Goal: Check status: Check status

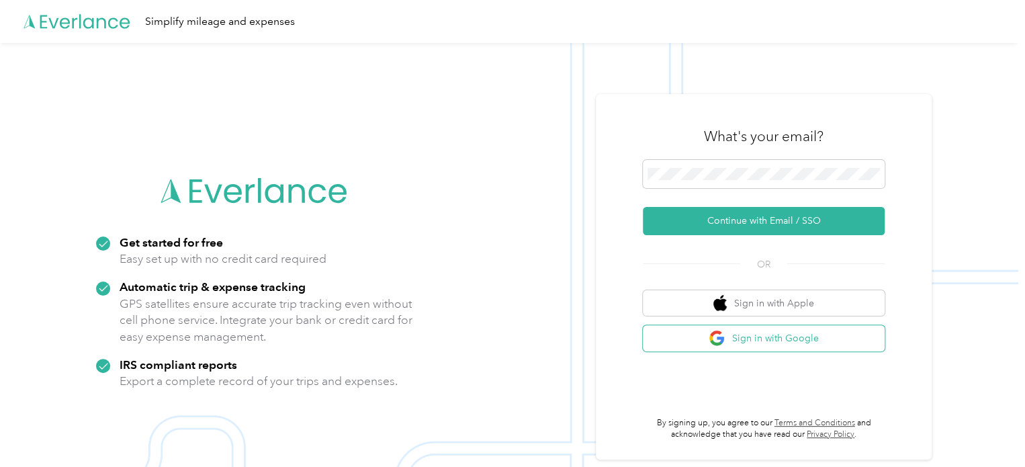
click at [712, 333] on button "Sign in with Google" at bounding box center [764, 338] width 242 height 26
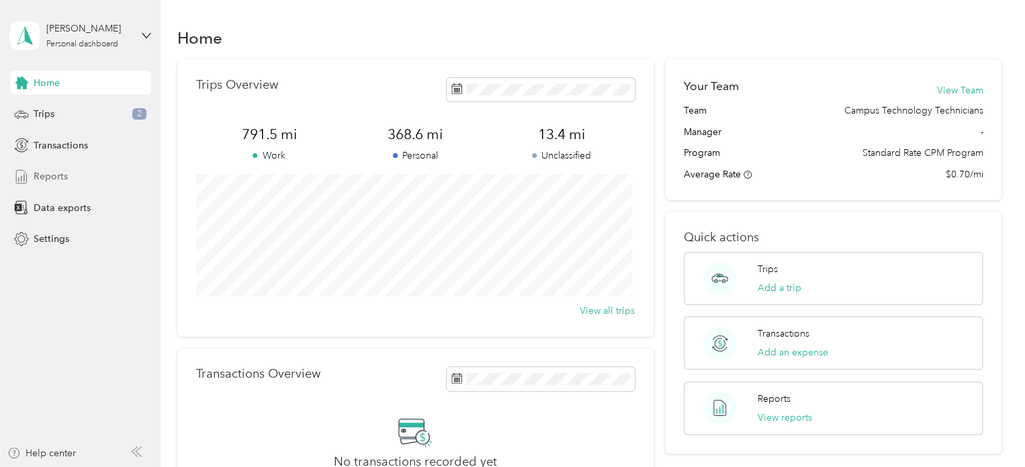
click at [78, 166] on div "Reports" at bounding box center [80, 177] width 141 height 24
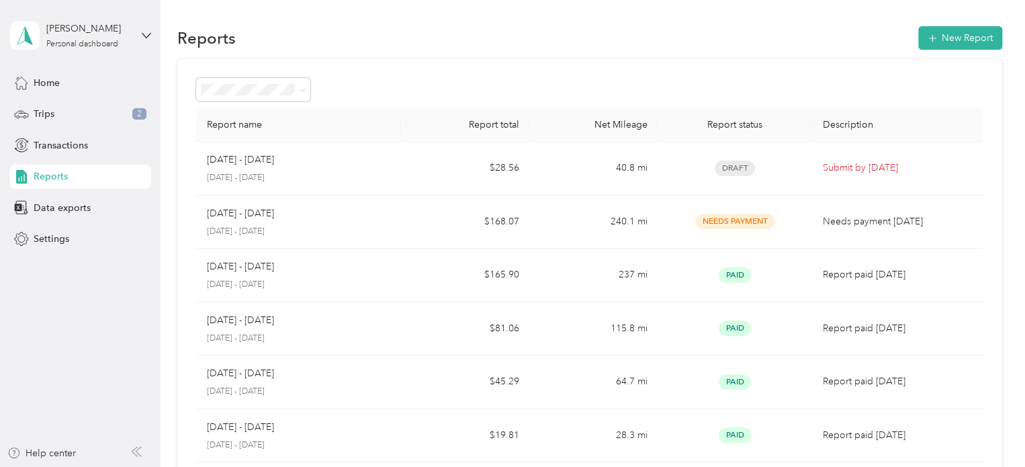
click at [412, 212] on td "$168.07" at bounding box center [465, 223] width 128 height 54
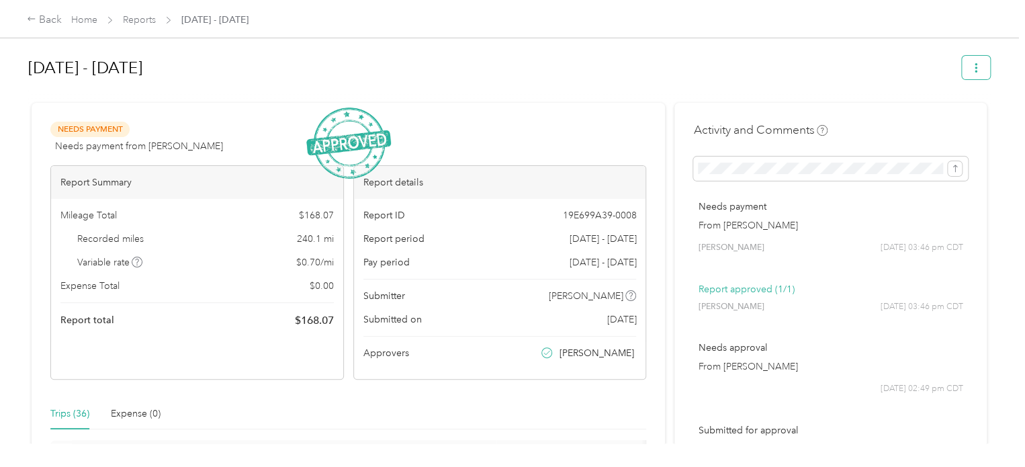
click at [976, 69] on icon "button" at bounding box center [976, 67] width 9 height 9
click at [776, 76] on h1 "[DATE] - [DATE]" at bounding box center [490, 68] width 925 height 32
click at [44, 20] on div "Back" at bounding box center [44, 20] width 35 height 16
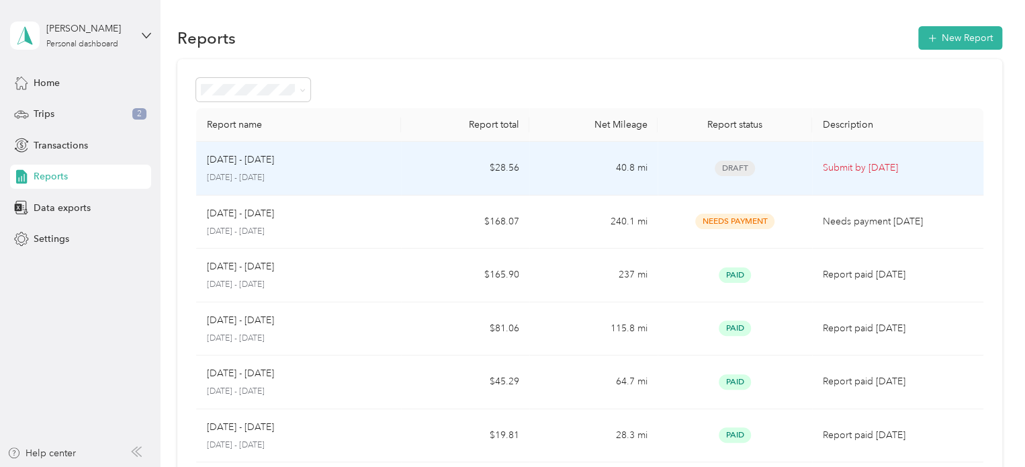
click at [562, 174] on td "40.8 mi" at bounding box center [593, 169] width 128 height 54
